Goal: Task Accomplishment & Management: Manage account settings

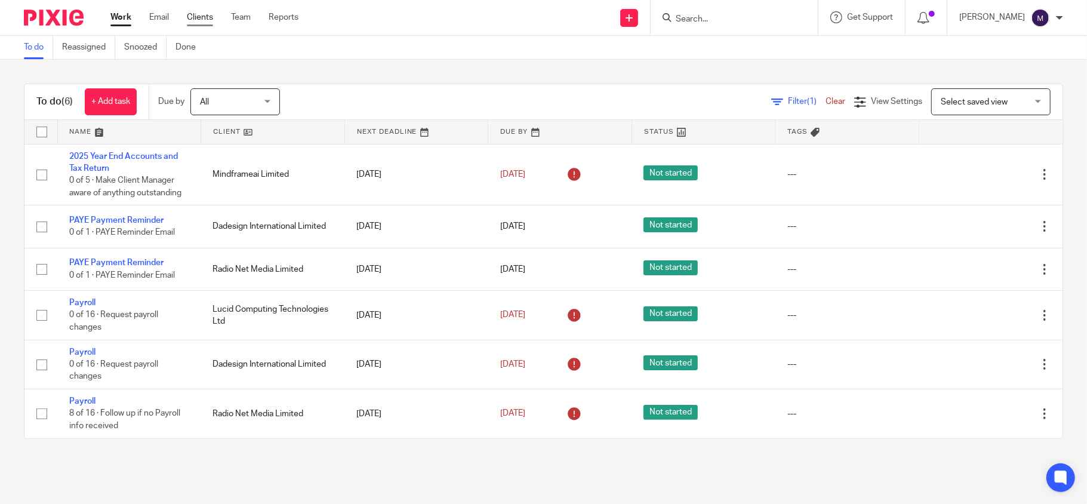
click at [208, 14] on link "Clients" at bounding box center [200, 17] width 26 height 12
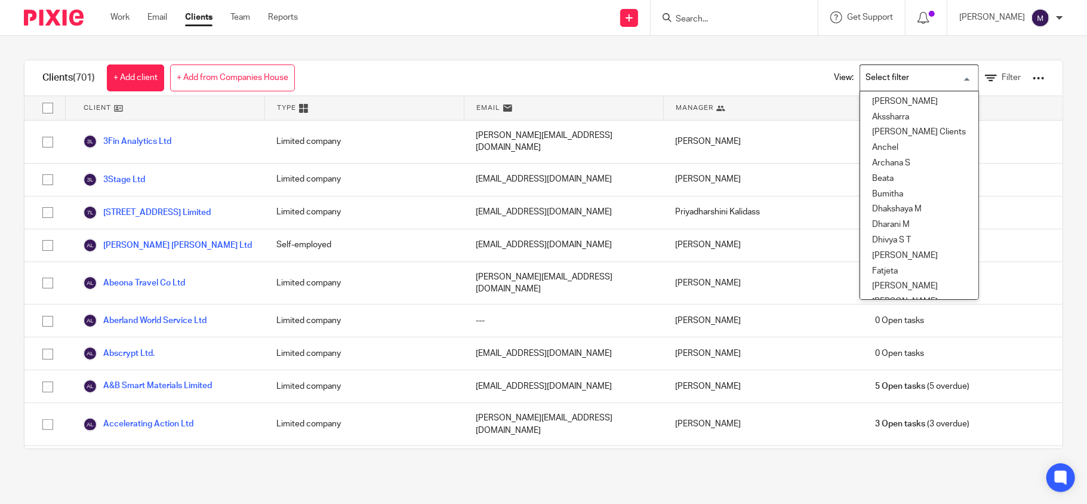
click at [898, 84] on input "Search for option" at bounding box center [916, 77] width 110 height 21
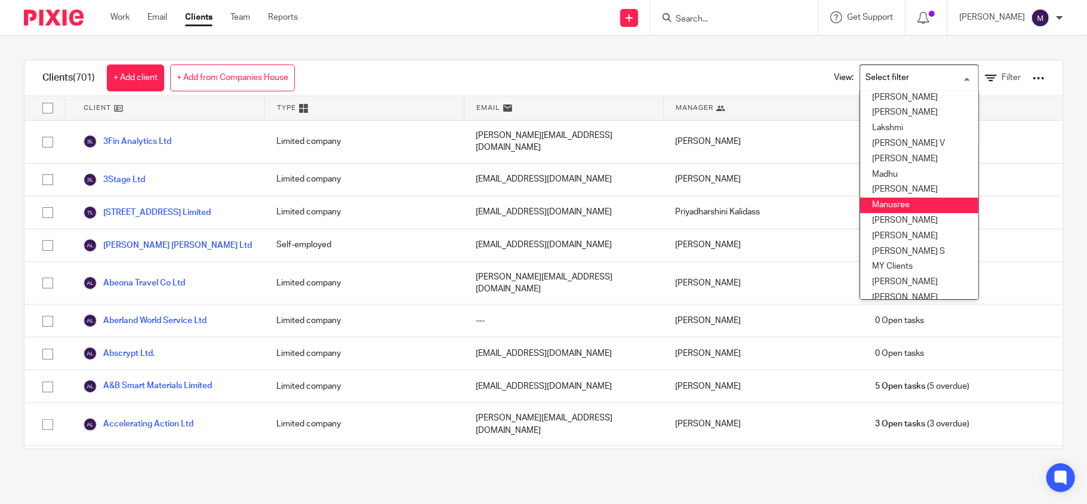
scroll to position [254, 0]
click at [867, 223] on li "Mithun" at bounding box center [919, 217] width 118 height 16
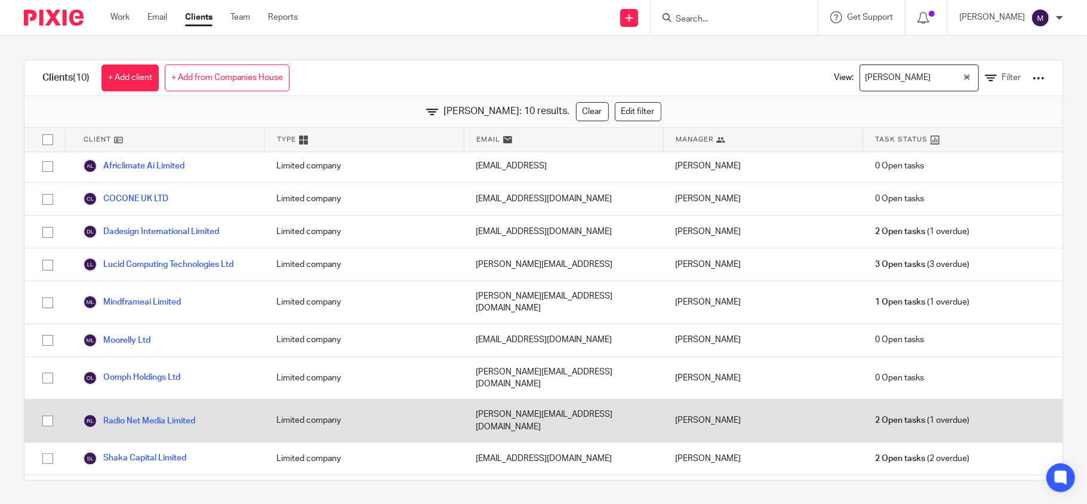
scroll to position [0, 0]
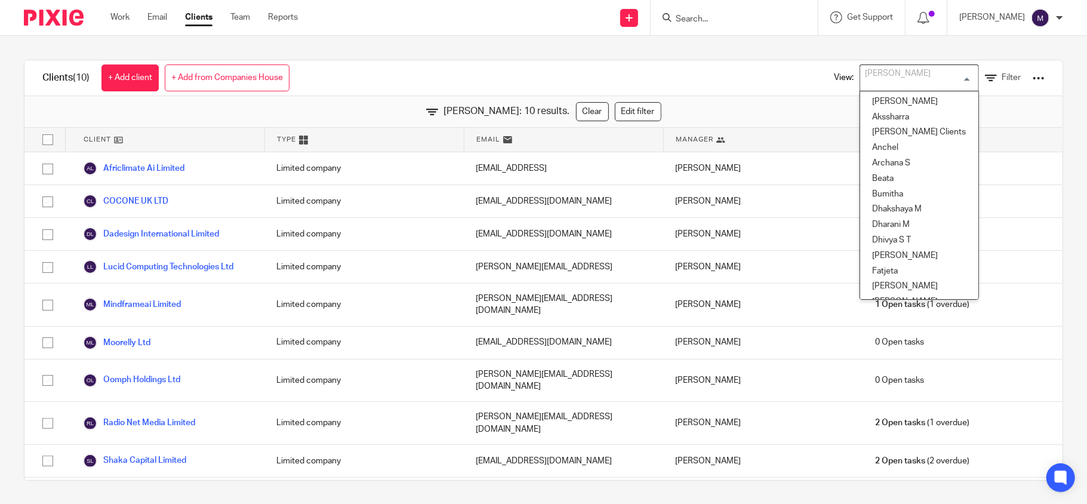
click at [886, 82] on input "Search for option" at bounding box center [916, 77] width 110 height 21
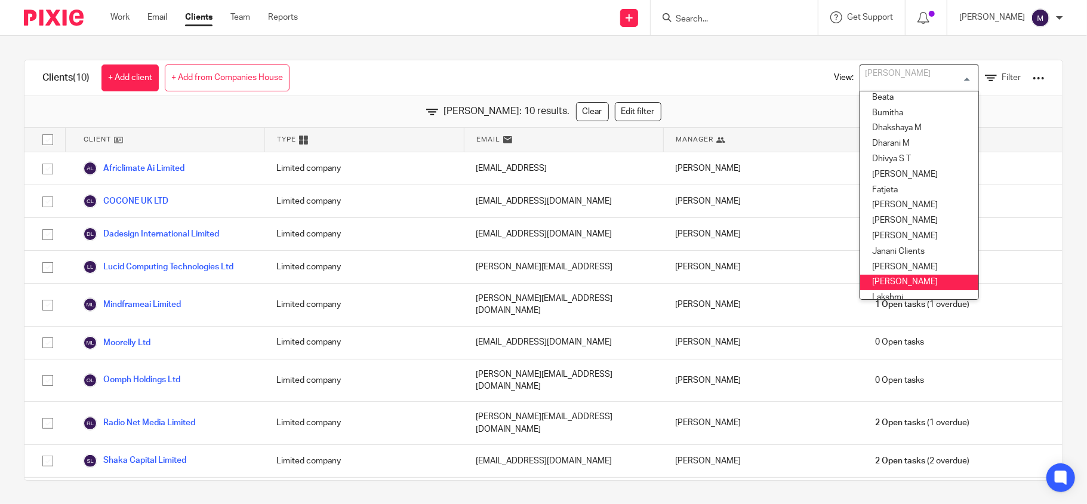
scroll to position [80, 0]
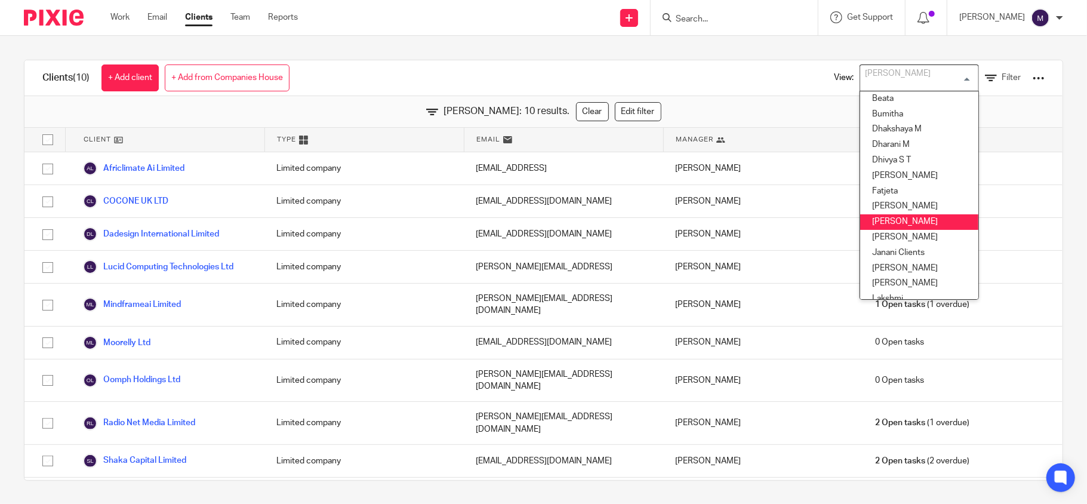
click at [869, 217] on li "Hely Patel" at bounding box center [919, 222] width 118 height 16
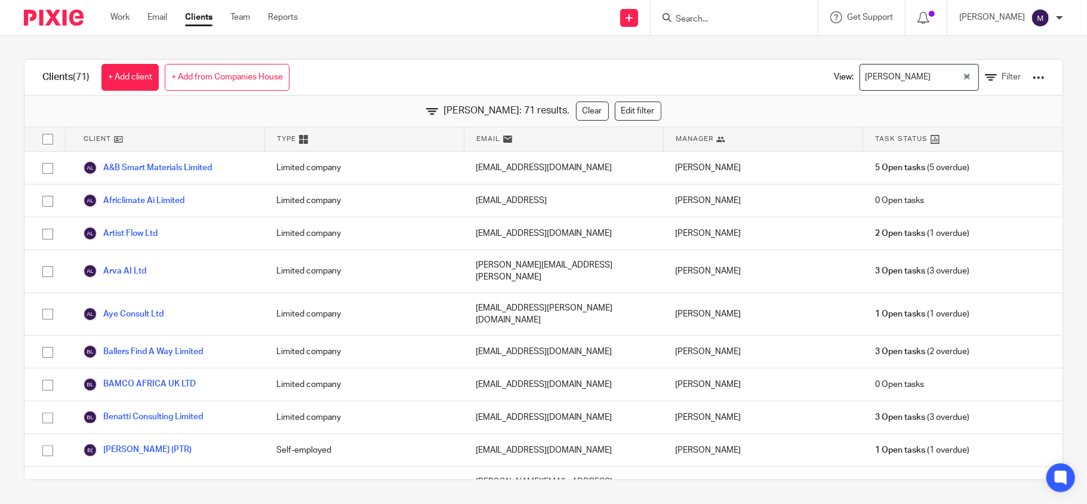
scroll to position [0, 0]
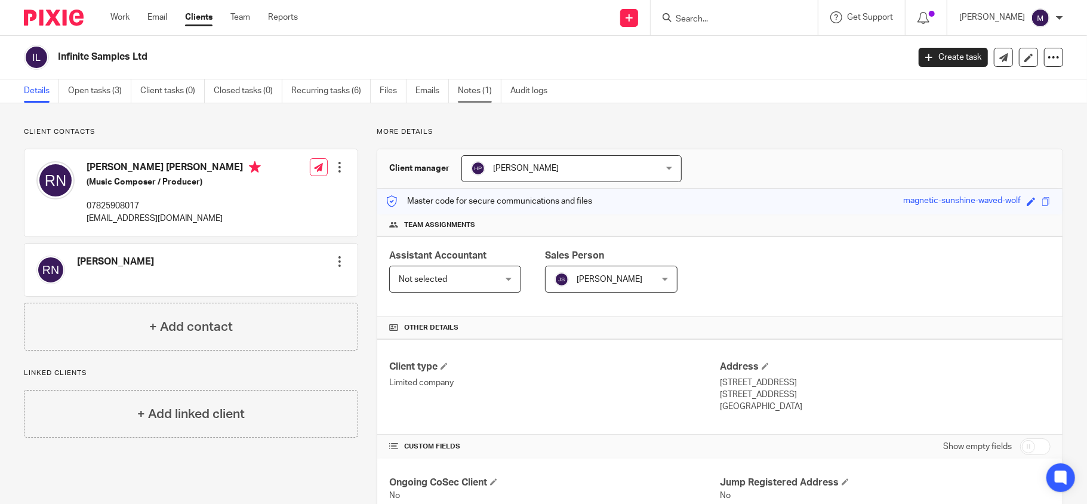
click at [485, 98] on link "Notes (1)" at bounding box center [480, 90] width 44 height 23
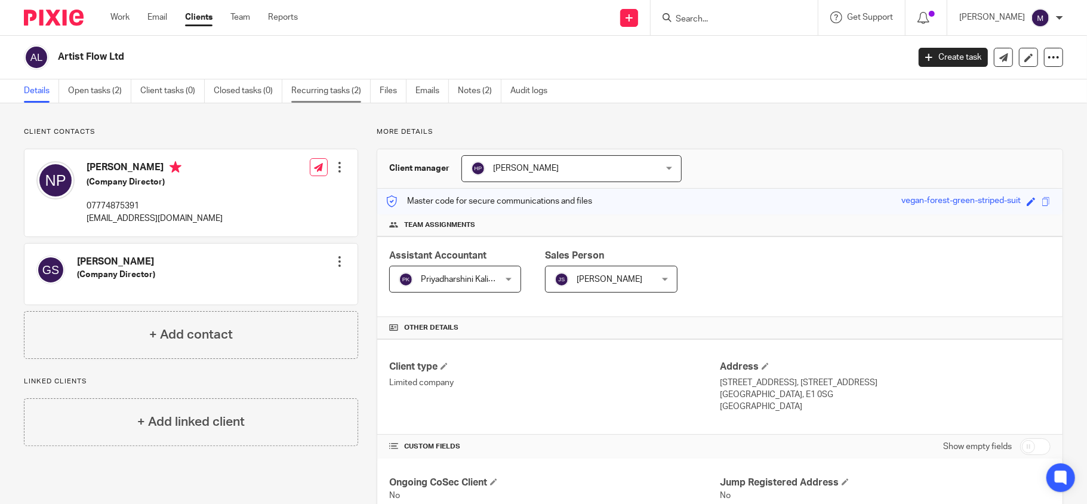
click at [322, 90] on link "Recurring tasks (2)" at bounding box center [330, 90] width 79 height 23
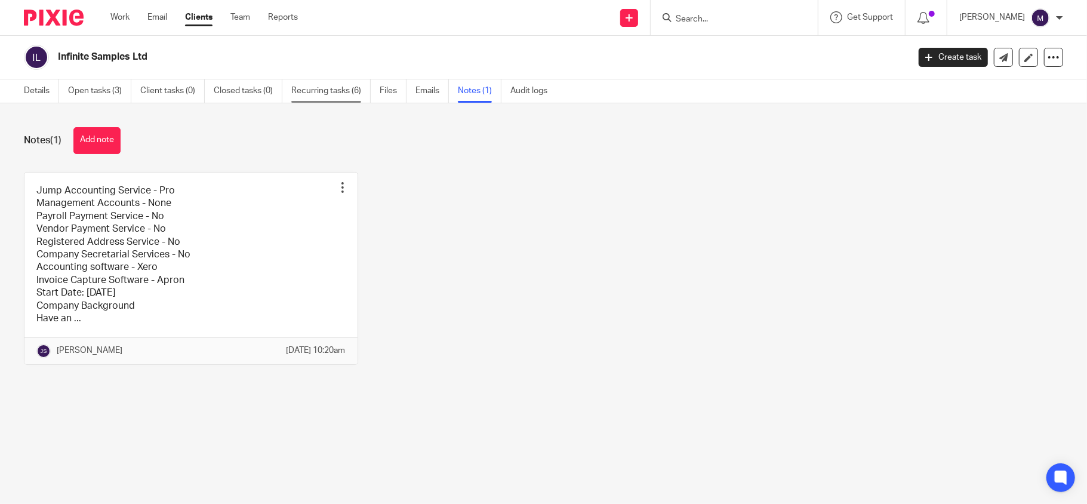
click at [345, 93] on link "Recurring tasks (6)" at bounding box center [330, 90] width 79 height 23
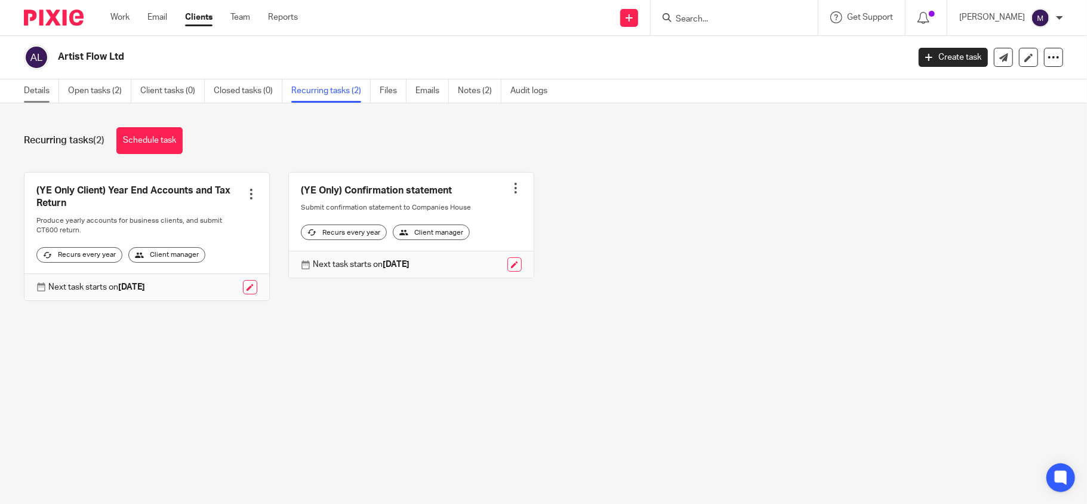
click at [42, 95] on link "Details" at bounding box center [41, 90] width 35 height 23
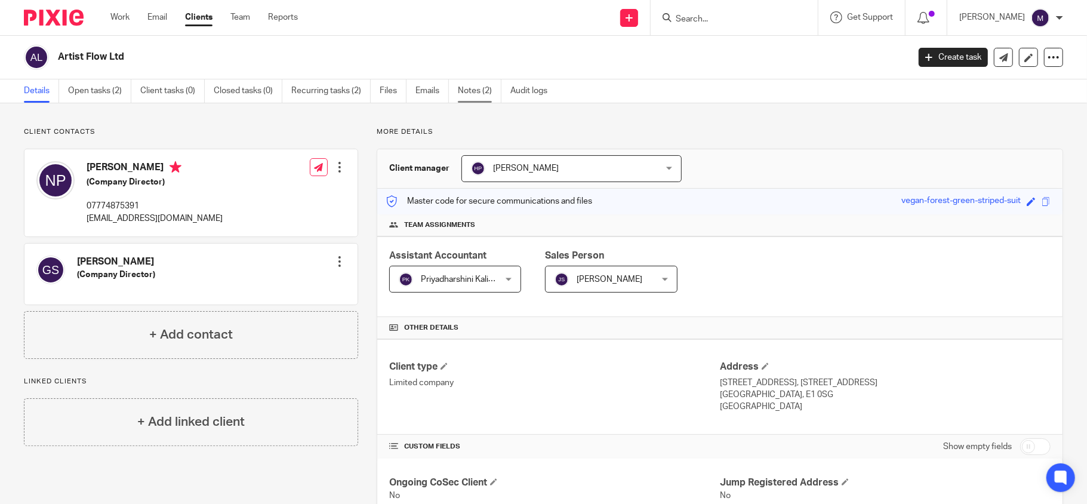
click at [477, 90] on link "Notes (2)" at bounding box center [480, 90] width 44 height 23
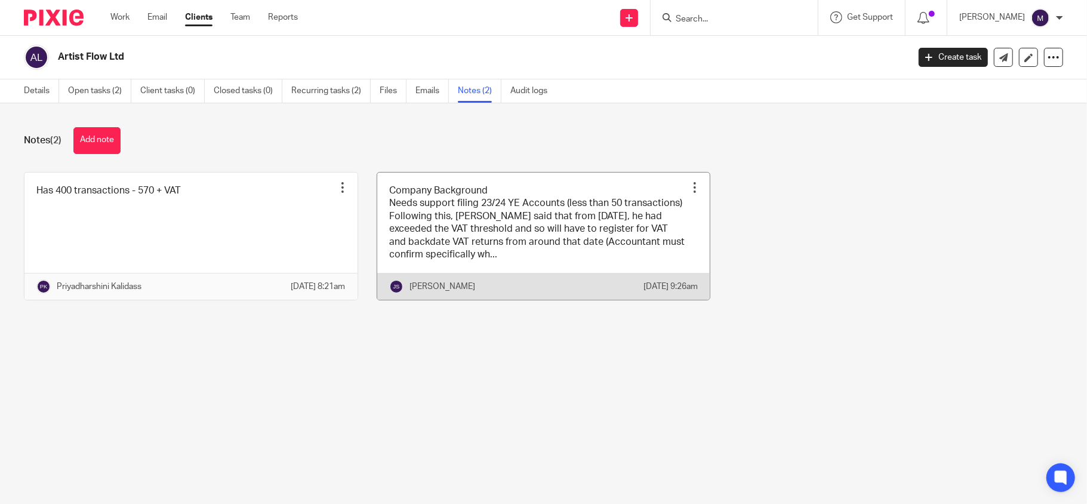
click at [499, 255] on link at bounding box center [543, 236] width 333 height 128
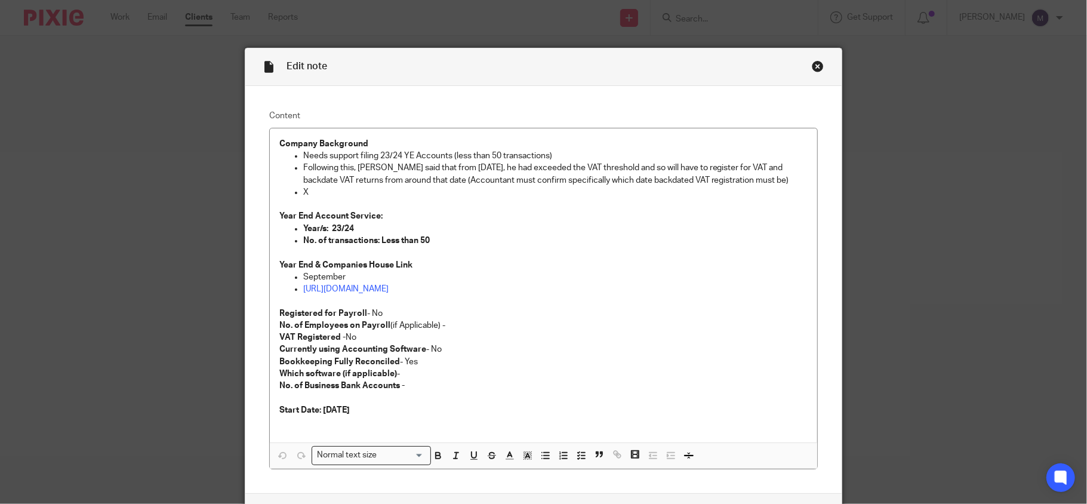
click at [812, 66] on div "Close this dialog window" at bounding box center [818, 66] width 12 height 12
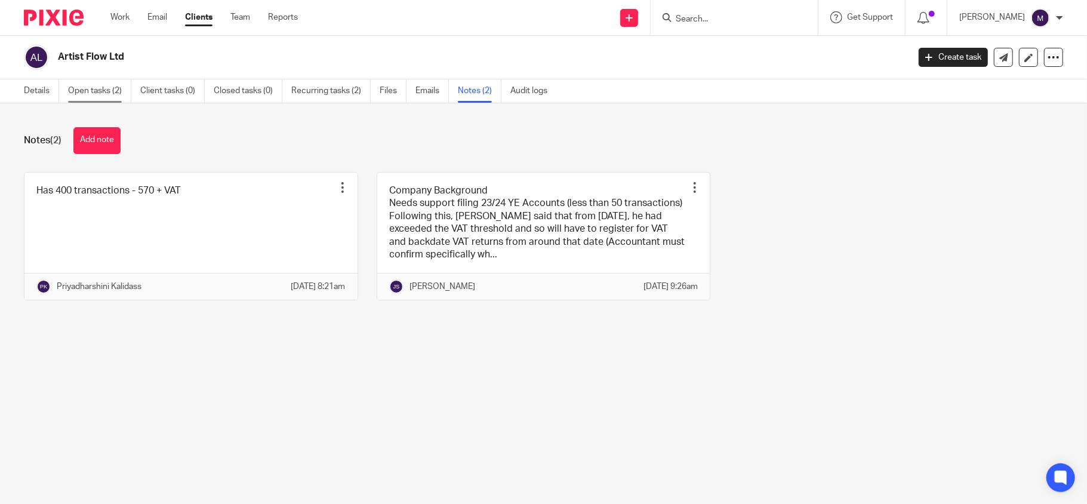
click at [100, 89] on link "Open tasks (2)" at bounding box center [99, 90] width 63 height 23
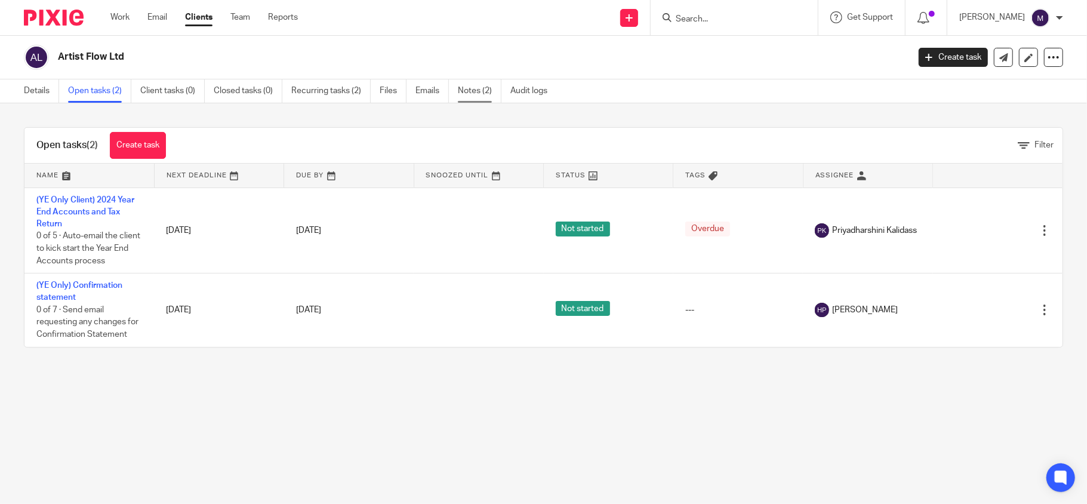
click at [474, 92] on link "Notes (2)" at bounding box center [480, 90] width 44 height 23
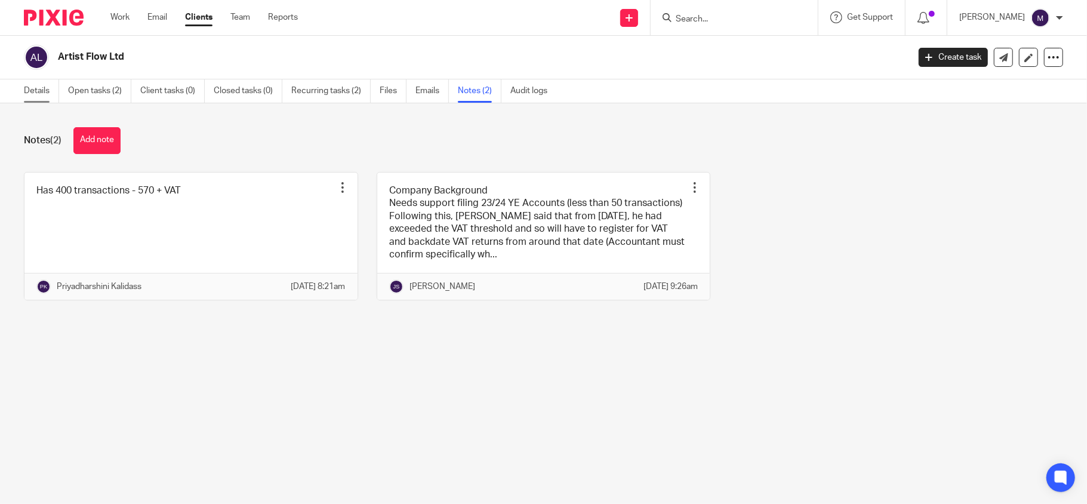
click at [32, 87] on link "Details" at bounding box center [41, 90] width 35 height 23
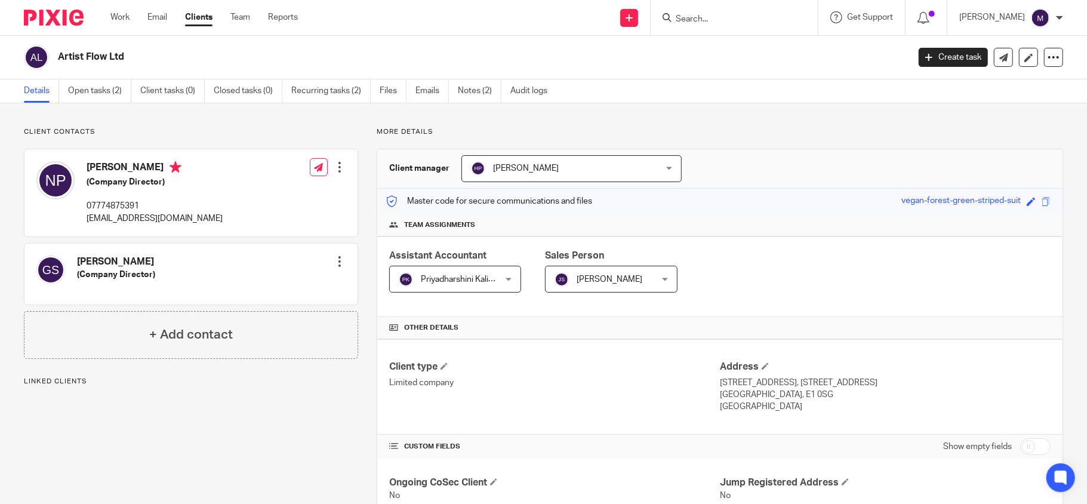
scroll to position [170, 0]
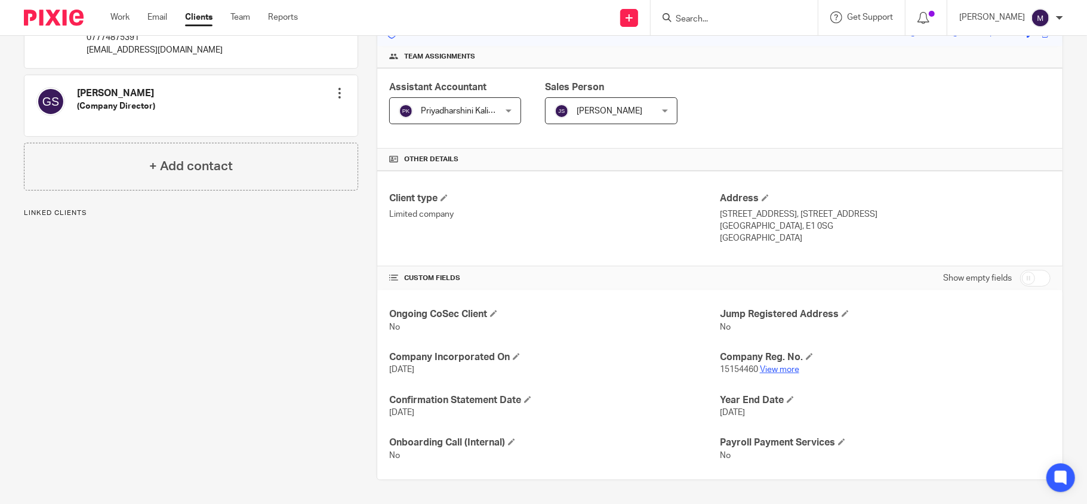
click at [772, 368] on link "View more" at bounding box center [779, 369] width 39 height 8
